Goal: Task Accomplishment & Management: Use online tool/utility

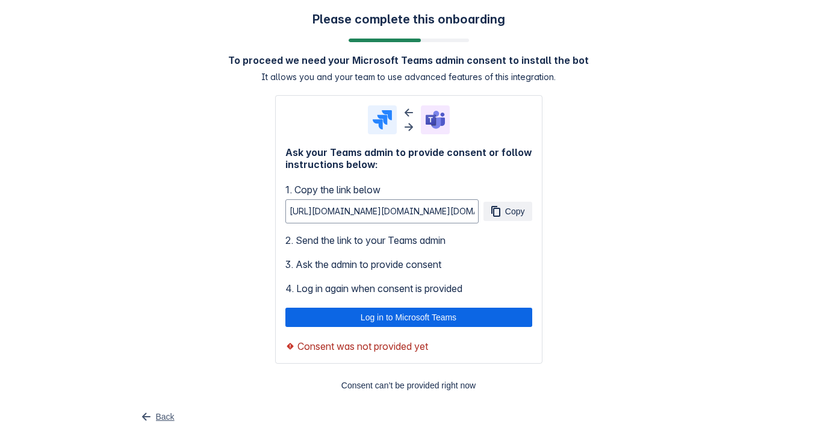
click at [164, 419] on span "Back" at bounding box center [165, 416] width 19 height 19
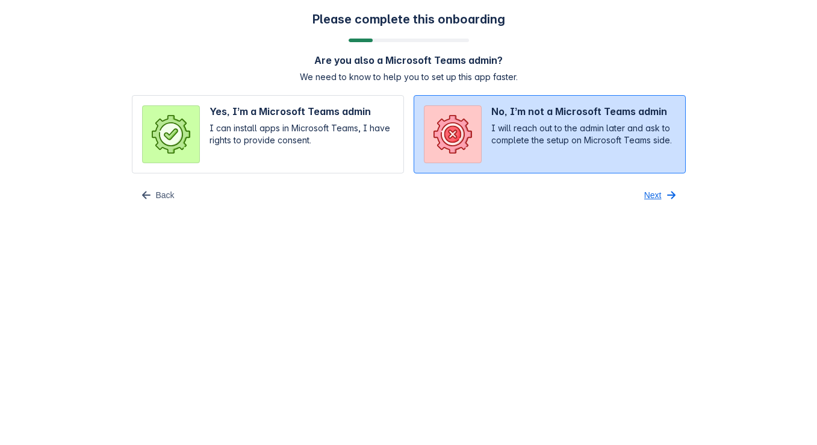
click at [657, 192] on span "Next" at bounding box center [652, 194] width 17 height 19
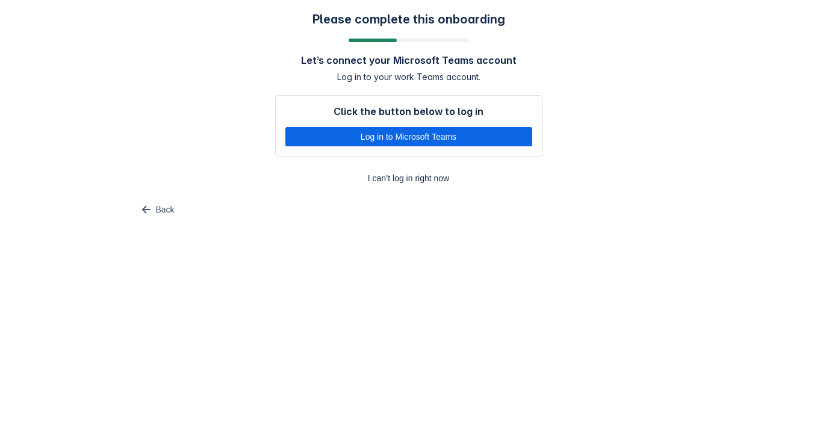
click at [806, 43] on div "Please complete this onboarding Let’s connect your Microsoft Teams account Log …" at bounding box center [408, 115] width 817 height 231
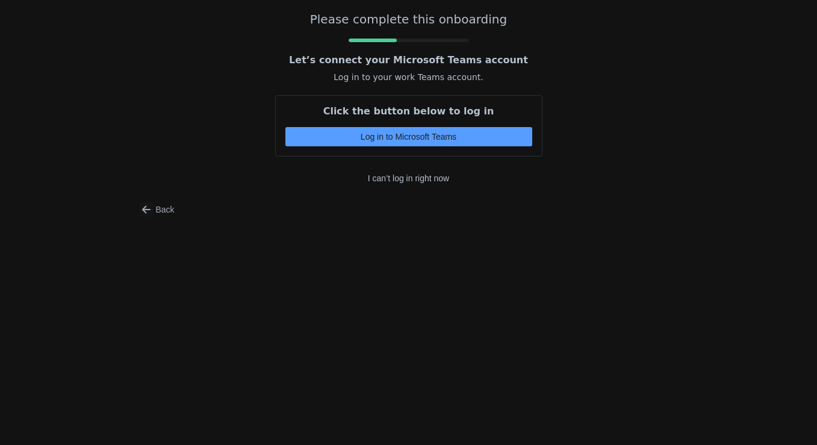
click at [460, 261] on body "Please complete this onboarding Let’s connect your Microsoft Teams account Log …" at bounding box center [408, 222] width 817 height 445
click at [410, 181] on span "I can’t log in right now" at bounding box center [408, 178] width 253 height 19
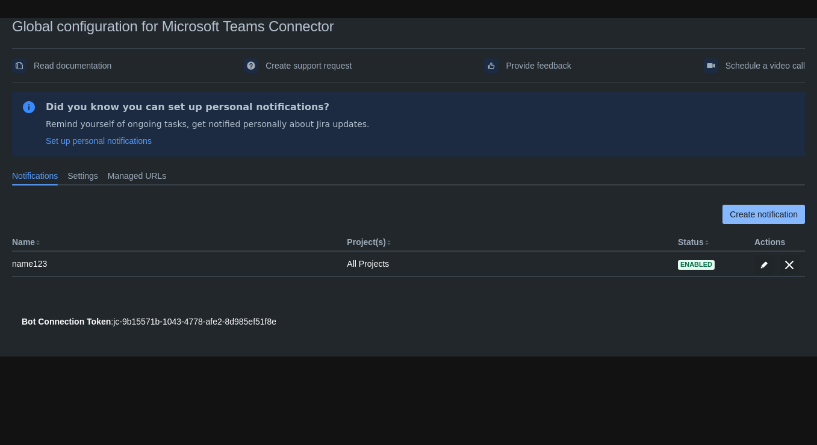
click at [751, 218] on span "Create notification" at bounding box center [764, 214] width 68 height 19
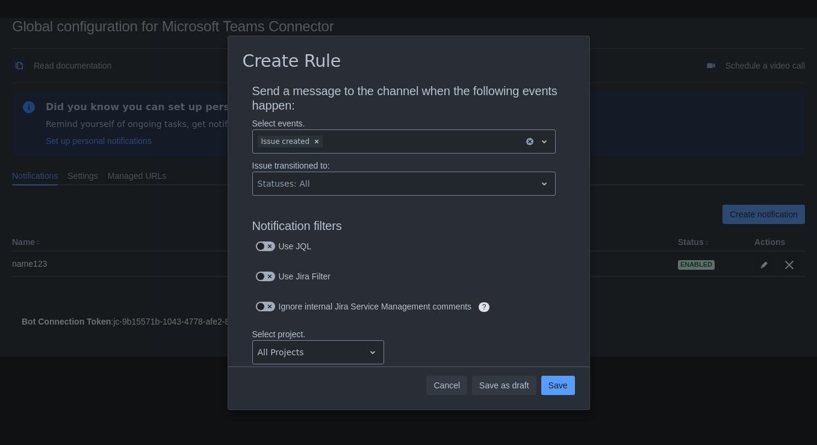
click at [437, 389] on span "Cancel" at bounding box center [447, 385] width 26 height 19
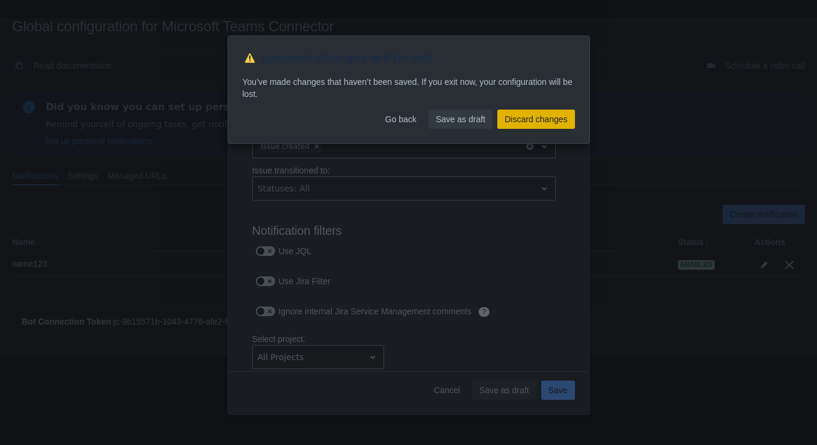
click at [522, 118] on span "Discard changes" at bounding box center [536, 119] width 63 height 19
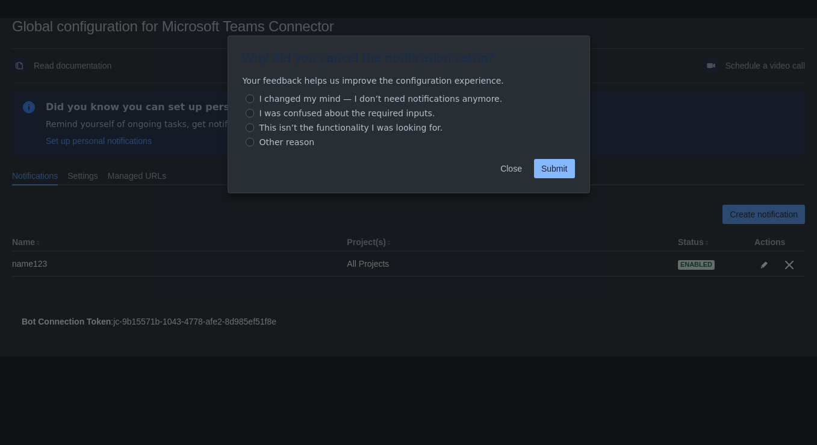
click at [555, 173] on span "Submit" at bounding box center [554, 168] width 26 height 19
click at [512, 170] on span "Close" at bounding box center [511, 168] width 22 height 19
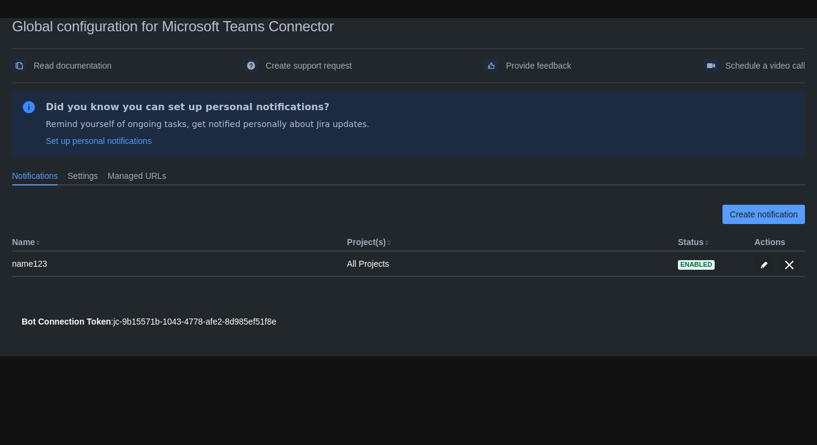
click at [290, 358] on body "Global configuration for Microsoft Teams Connector Read documentation Create su…" at bounding box center [408, 240] width 817 height 445
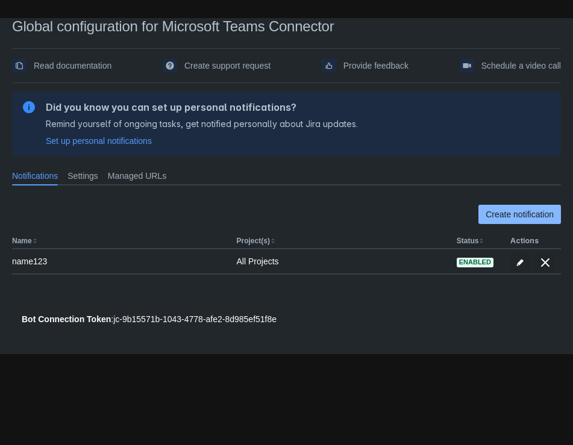
click at [530, 211] on span "Create notification" at bounding box center [519, 214] width 68 height 19
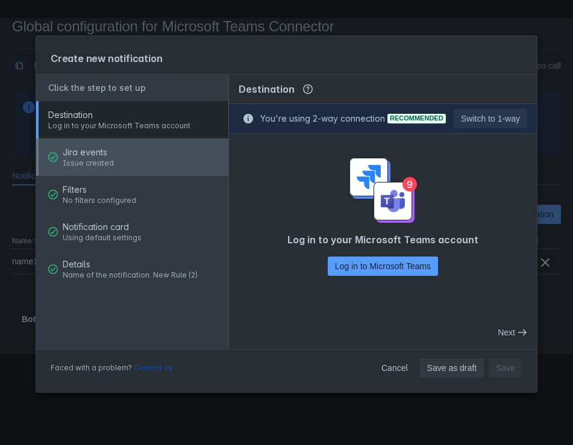
click at [148, 151] on button "Jira events Issue created" at bounding box center [132, 157] width 192 height 37
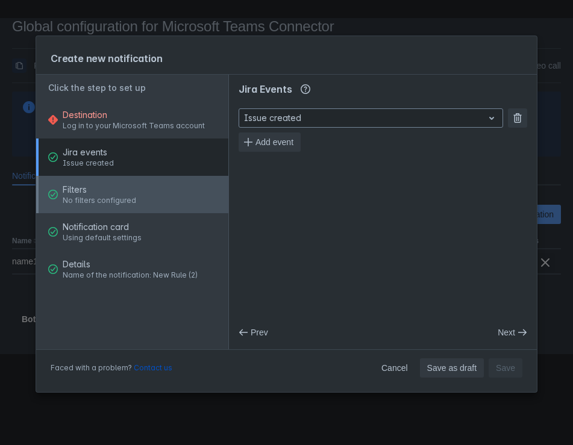
click at [104, 182] on div "Filters No filters configured" at bounding box center [99, 194] width 73 height 36
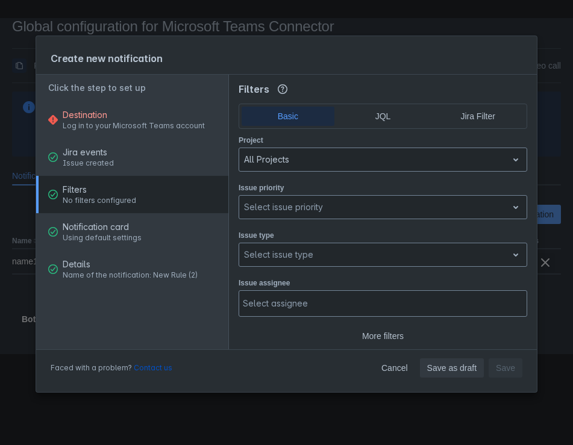
click at [128, 209] on div "Filters No filters configured" at bounding box center [99, 194] width 73 height 36
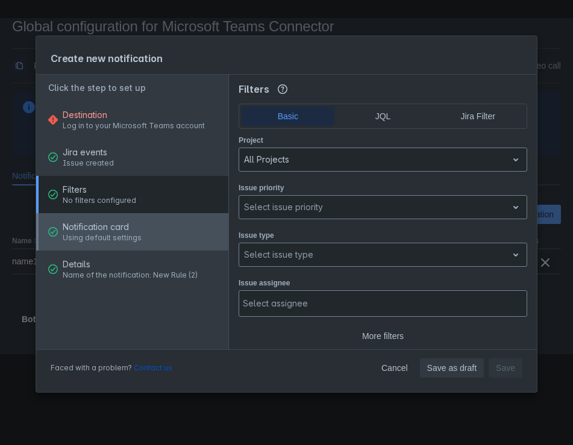
click at [129, 241] on span "Using default settings" at bounding box center [102, 238] width 79 height 10
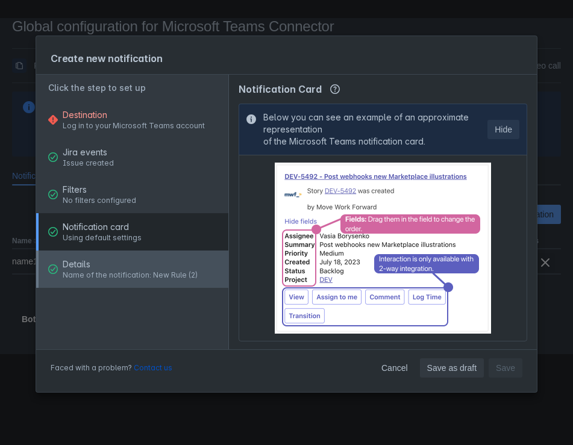
click at [116, 279] on span "Name of the notification: New Rule (2)" at bounding box center [130, 275] width 135 height 10
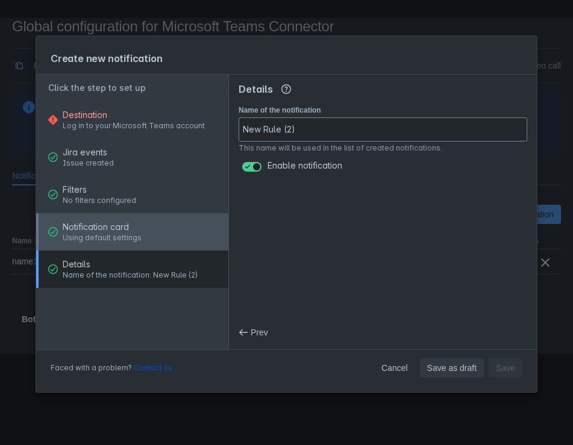
click at [99, 228] on span "Notification card" at bounding box center [102, 227] width 79 height 12
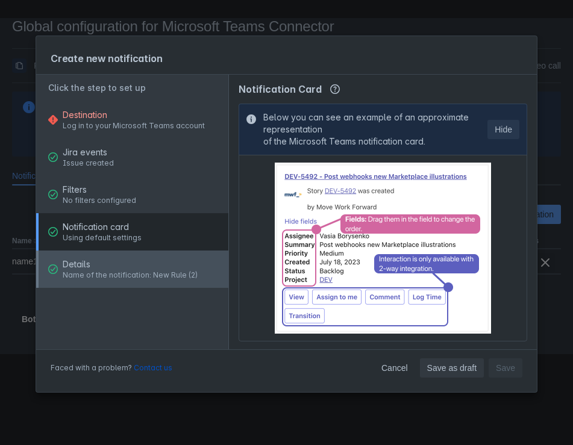
click at [82, 281] on div "Details Name of the notification: New Rule (2)" at bounding box center [130, 269] width 135 height 36
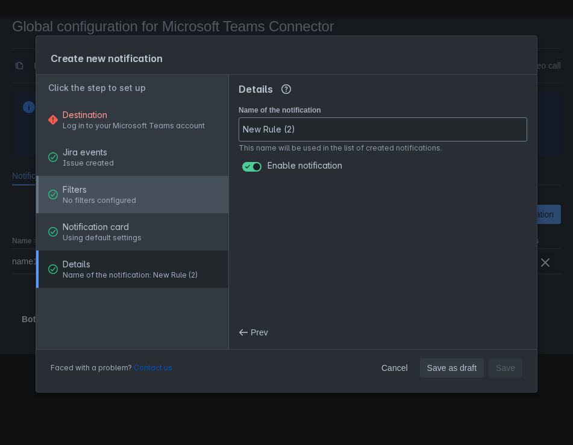
click at [83, 205] on span "No filters configured" at bounding box center [99, 201] width 73 height 10
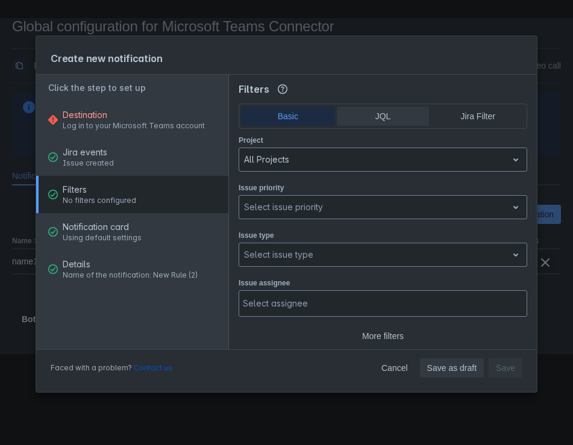
click at [370, 123] on span "JQL" at bounding box center [383, 116] width 78 height 19
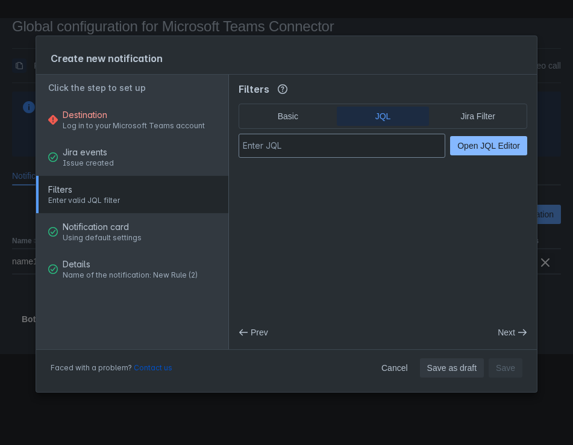
click at [514, 146] on span "Open JQL Editor" at bounding box center [488, 145] width 63 height 19
click at [387, 373] on span "Cancel" at bounding box center [394, 367] width 26 height 19
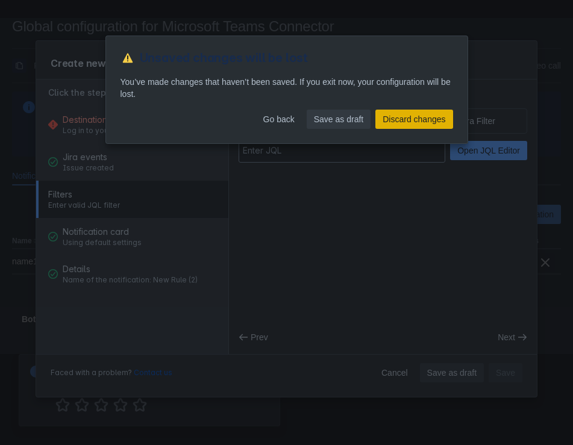
click at [396, 119] on span "Discard changes" at bounding box center [413, 119] width 63 height 19
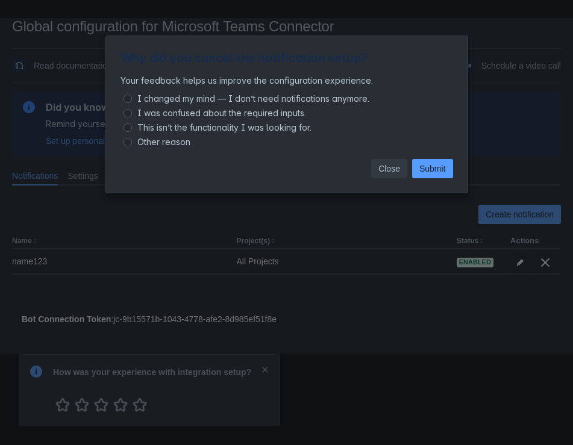
click at [388, 172] on span "Close" at bounding box center [389, 168] width 22 height 19
